Goal: Information Seeking & Learning: Learn about a topic

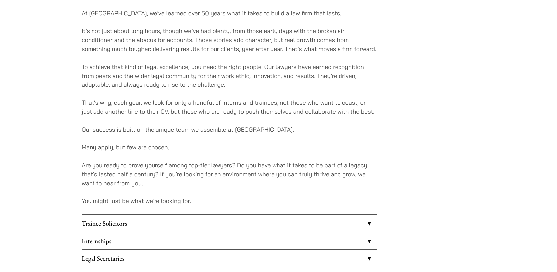
scroll to position [407, 0]
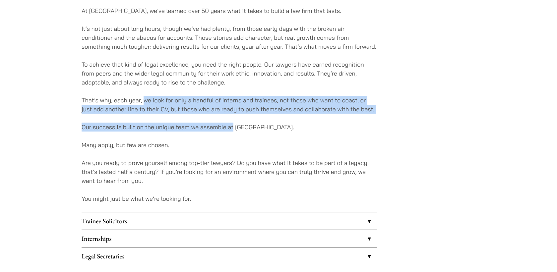
drag, startPoint x: 145, startPoint y: 99, endPoint x: 233, endPoint y: 124, distance: 91.7
click at [233, 124] on div "At [GEOGRAPHIC_DATA], we’ve learned over 50 years what it takes to build a law …" at bounding box center [230, 1] width 296 height 599
click at [233, 124] on p "Our success is built on the unique team we assemble at [GEOGRAPHIC_DATA]." at bounding box center [230, 127] width 296 height 9
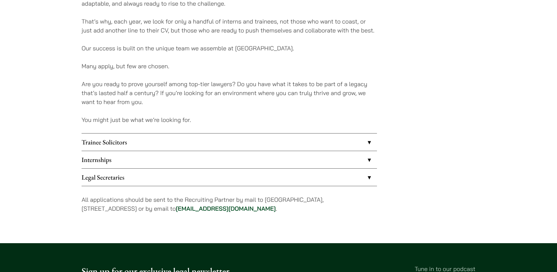
scroll to position [502, 0]
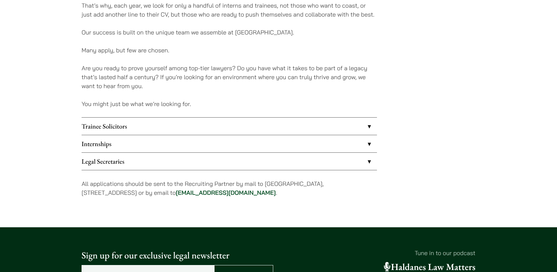
click at [189, 123] on link "Trainee Solicitors" at bounding box center [230, 126] width 296 height 17
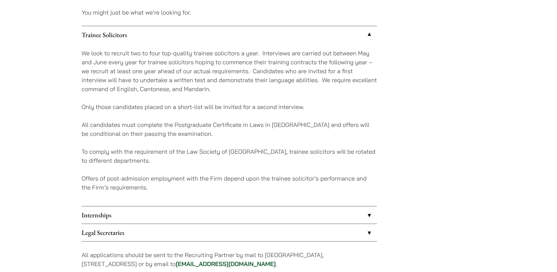
scroll to position [600, 0]
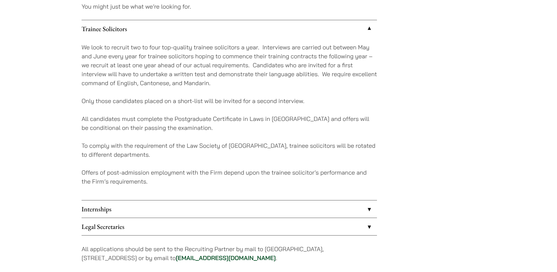
click at [168, 32] on link "Trainee Solicitors" at bounding box center [230, 28] width 296 height 17
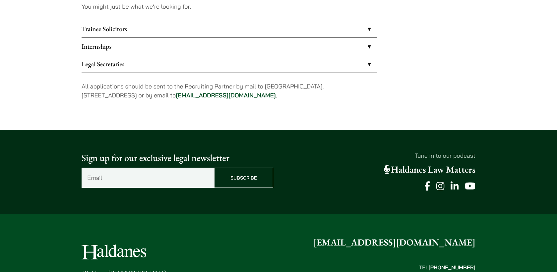
click at [157, 50] on link "Internships" at bounding box center [230, 46] width 296 height 17
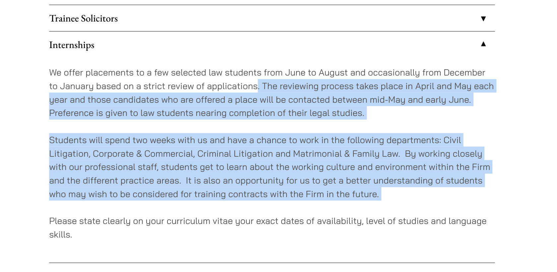
drag, startPoint x: 220, startPoint y: 74, endPoint x: 311, endPoint y: 151, distance: 118.9
click at [311, 151] on div "We offer placements to a few selected law students from June to August and occa…" at bounding box center [230, 123] width 296 height 136
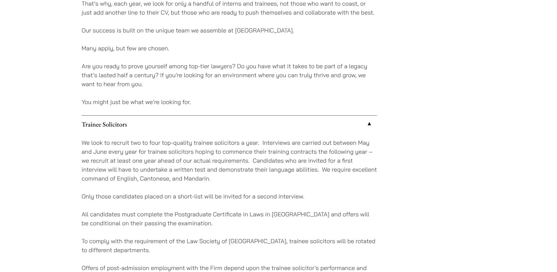
scroll to position [502, 0]
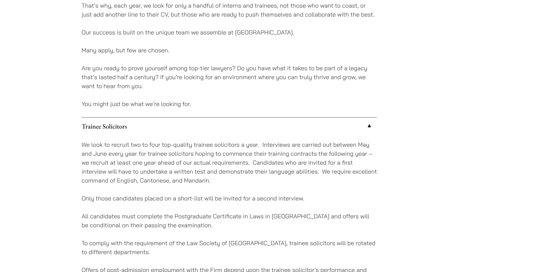
click at [305, 87] on p "Are you ready to prove yourself among top-tier lawyers? Do you have what it tak…" at bounding box center [230, 77] width 296 height 27
